Goal: Information Seeking & Learning: Learn about a topic

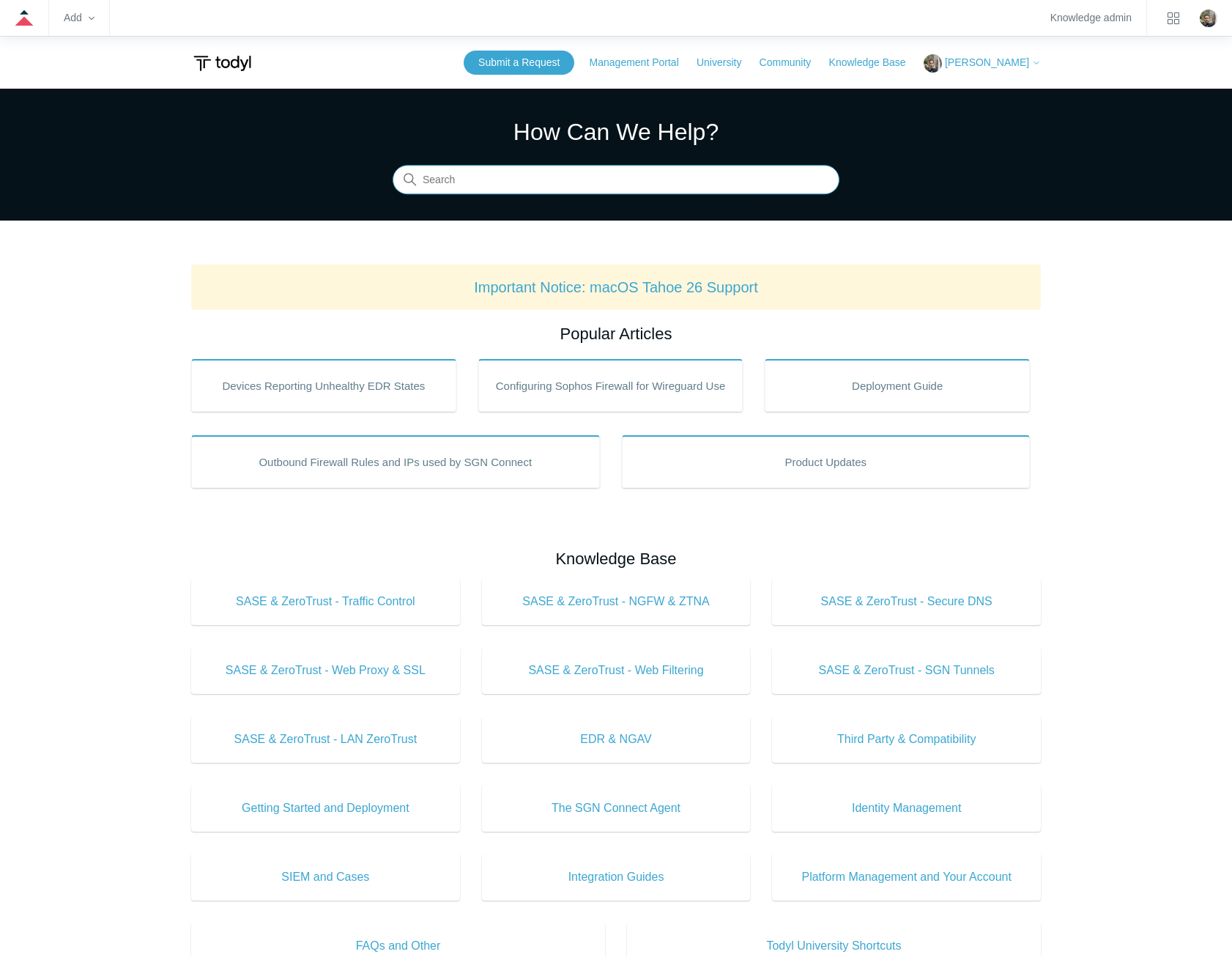
click at [579, 185] on input "Search" at bounding box center [615, 180] width 447 height 29
type input "trusted applications"
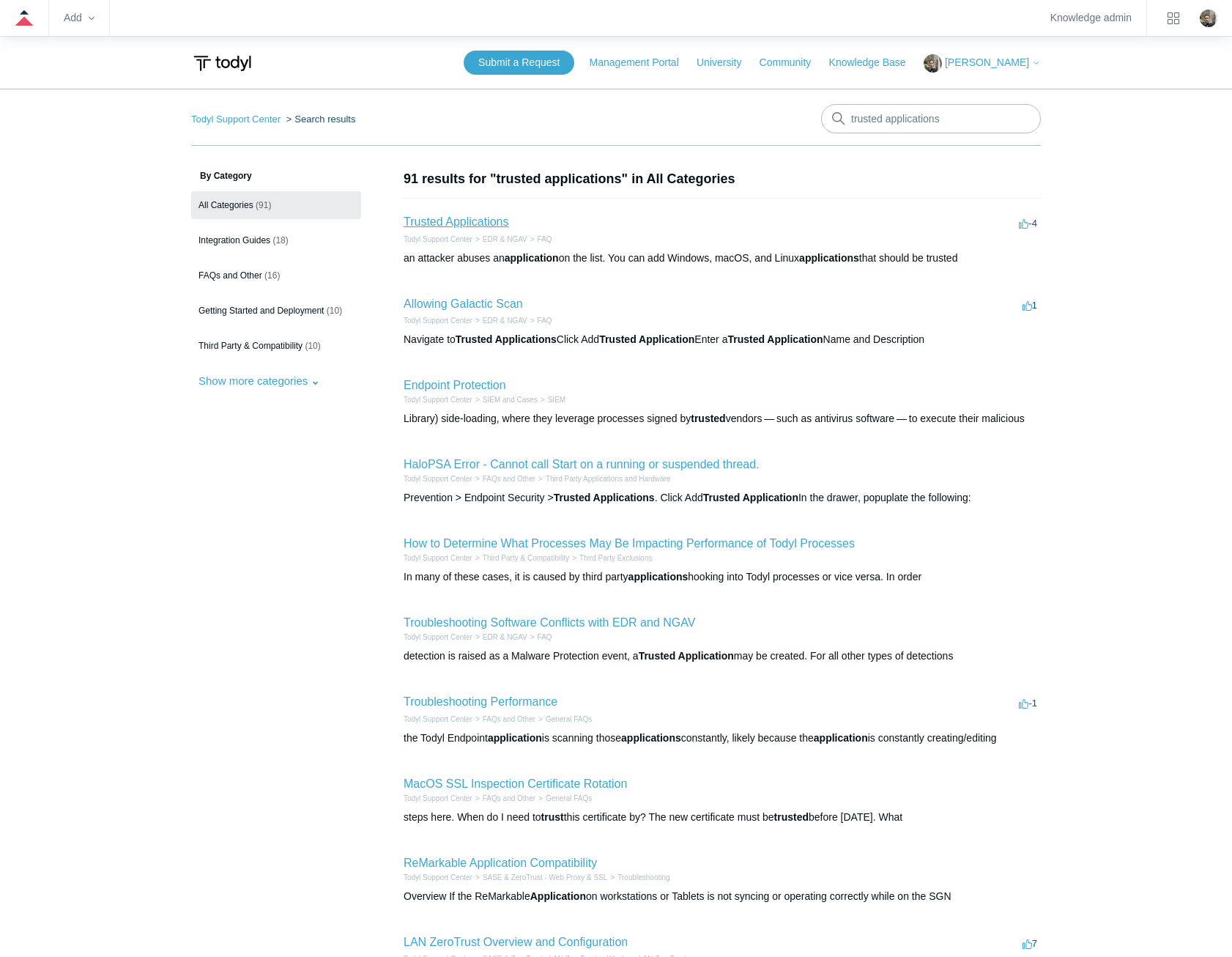
click at [479, 221] on link "Trusted Applications" at bounding box center [456, 221] width 104 height 13
